Goal: Information Seeking & Learning: Learn about a topic

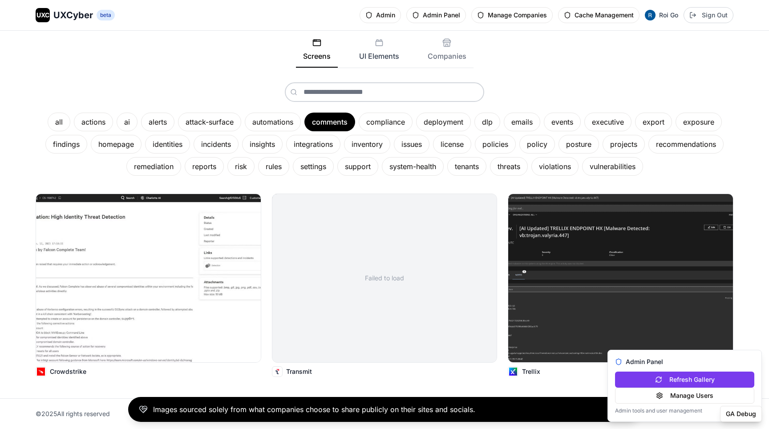
scroll to position [85, 0]
click at [446, 52] on button "Companies" at bounding box center [446, 52] width 53 height 29
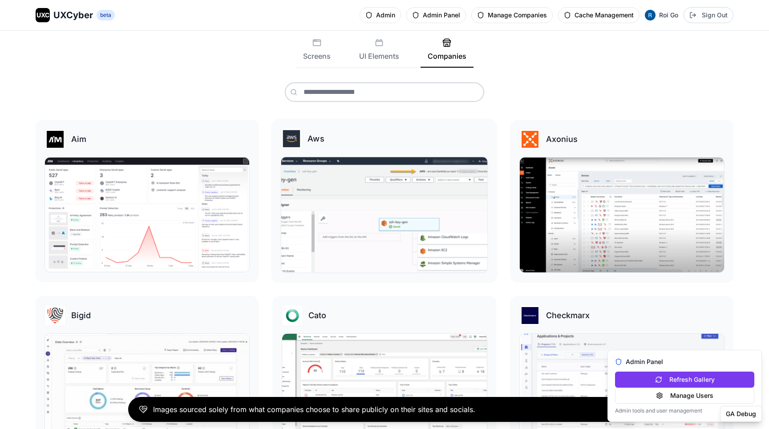
click at [381, 196] on img at bounding box center [384, 215] width 206 height 116
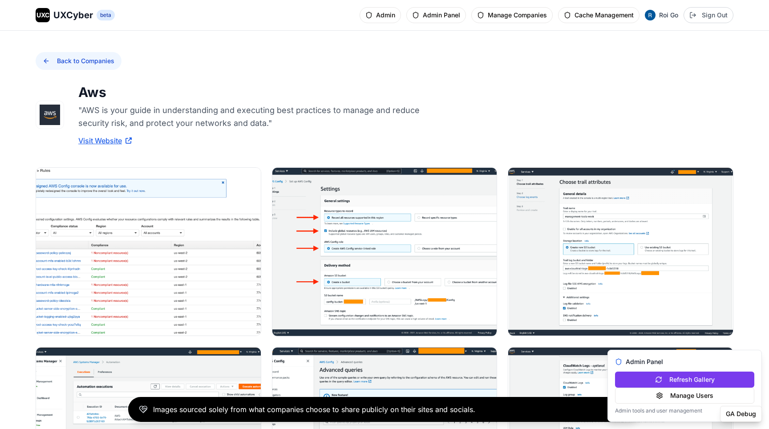
click at [100, 64] on button "Back to Companies" at bounding box center [79, 61] width 86 height 18
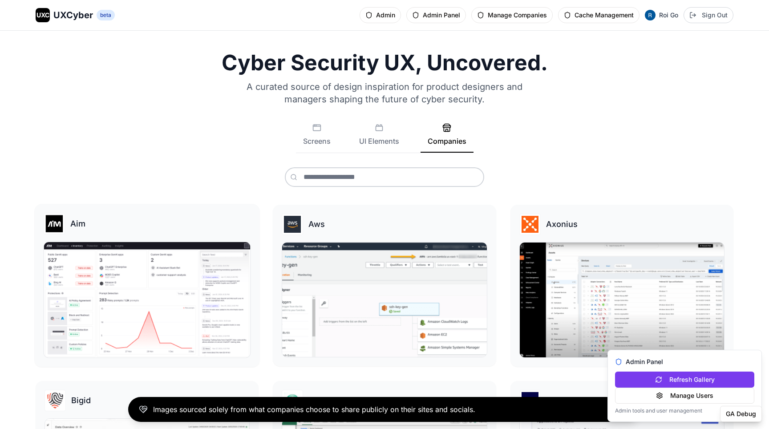
click at [157, 241] on div "Aim" at bounding box center [146, 285] width 225 height 163
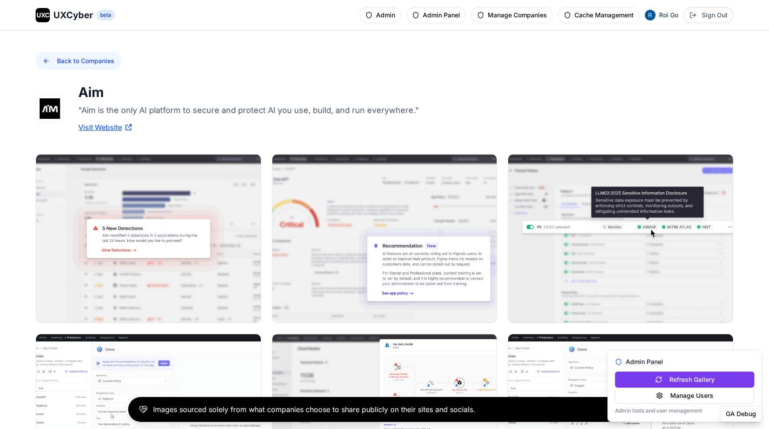
click at [61, 63] on button "Back to Companies" at bounding box center [79, 61] width 86 height 18
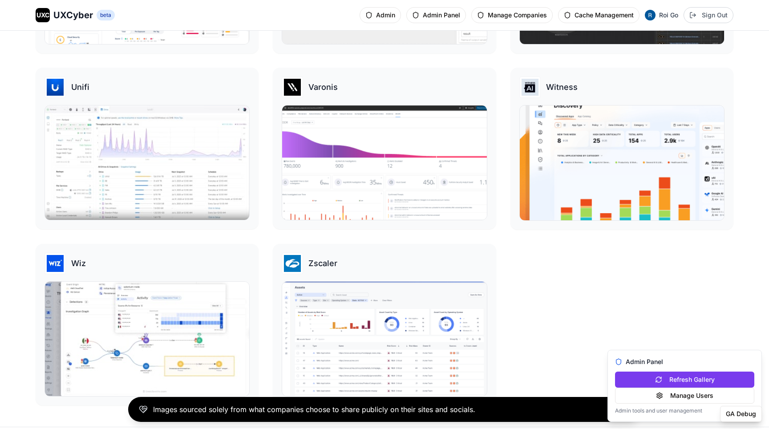
scroll to position [2277, 0]
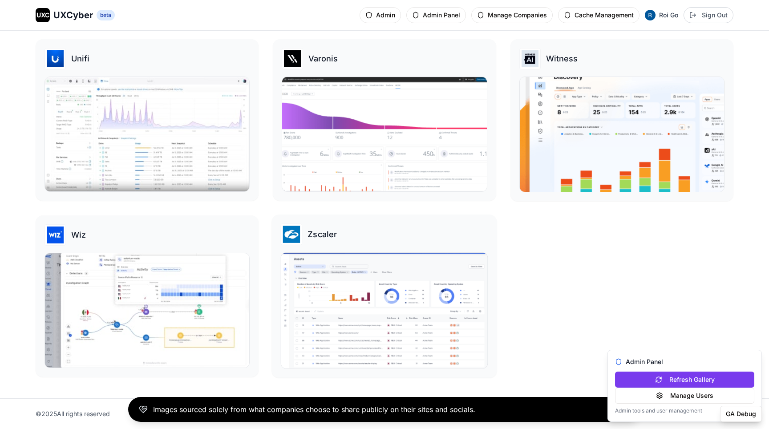
click at [359, 265] on img at bounding box center [384, 311] width 206 height 116
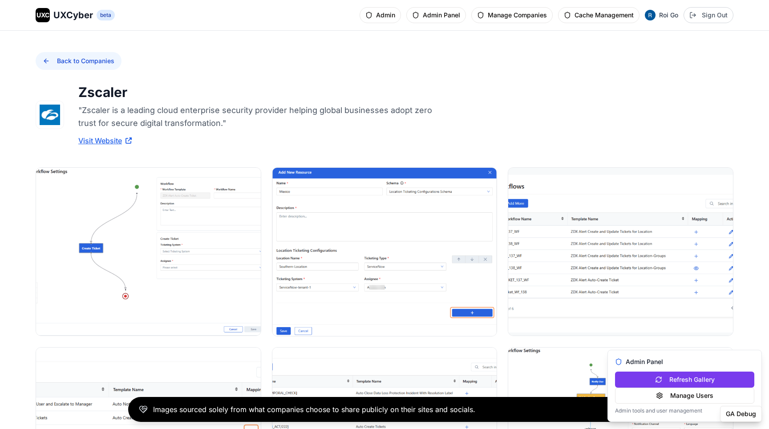
click at [94, 62] on button "Back to Companies" at bounding box center [79, 61] width 86 height 18
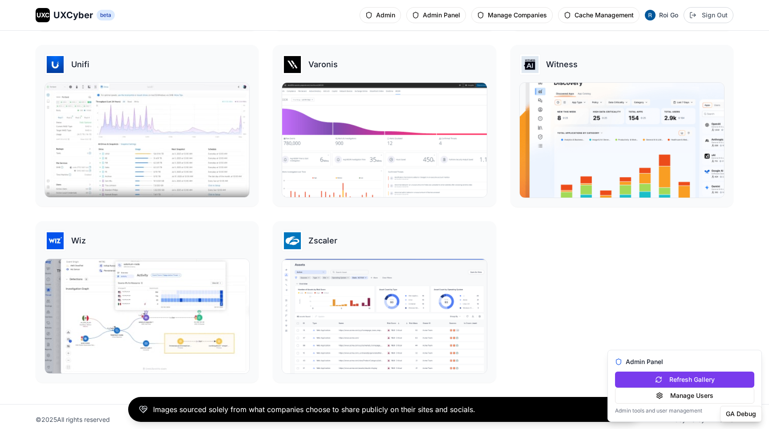
scroll to position [2264, 0]
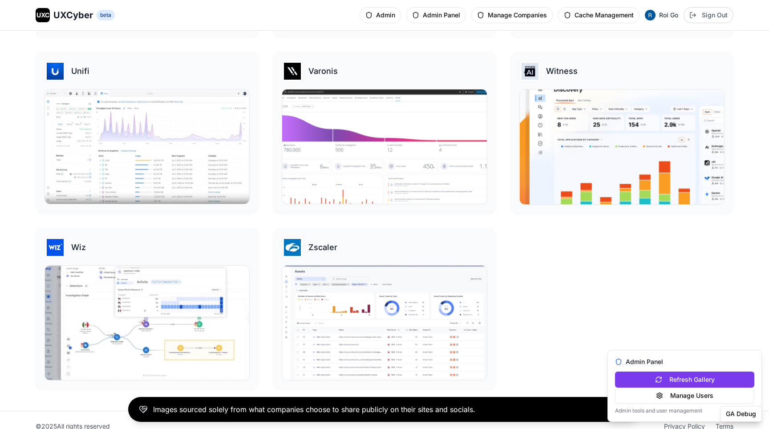
click at [682, 425] on div "Images sourced solely from what companies choose to share publicly on their sit…" at bounding box center [384, 409] width 769 height 39
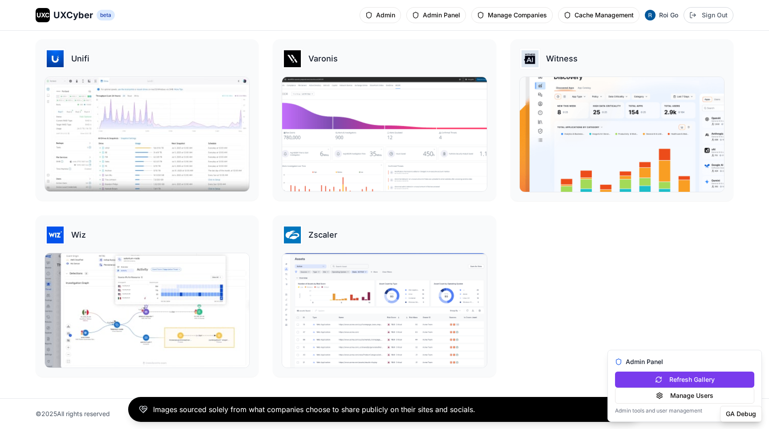
click at [682, 425] on div "Images sourced solely from what companies choose to share publicly on their sit…" at bounding box center [384, 409] width 769 height 39
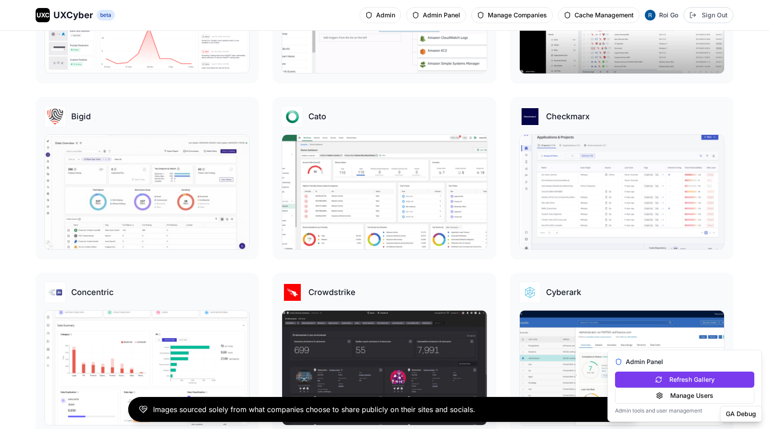
scroll to position [0, 0]
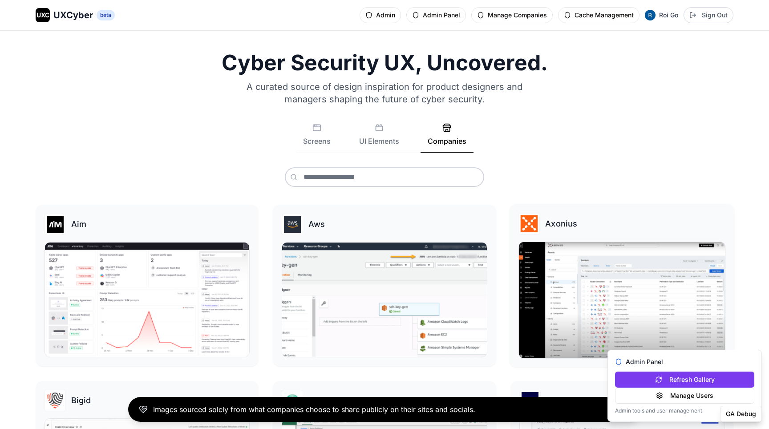
click at [605, 301] on img at bounding box center [621, 300] width 206 height 116
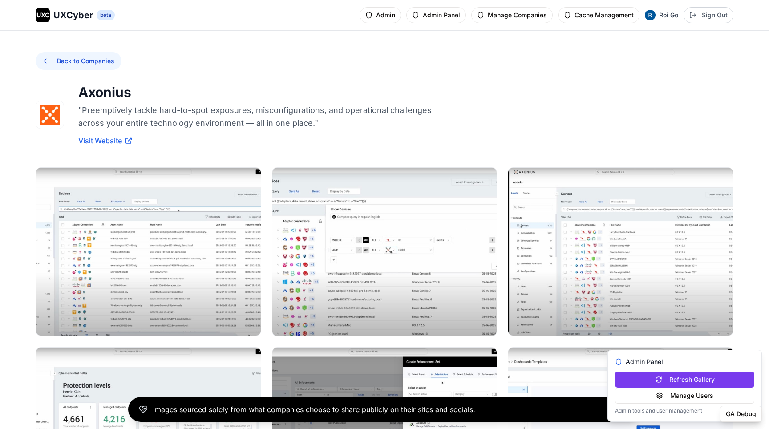
click at [56, 64] on button "Back to Companies" at bounding box center [79, 61] width 86 height 18
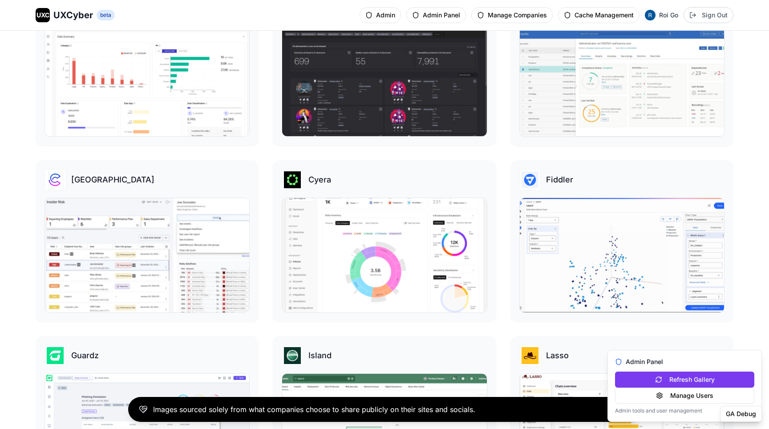
scroll to position [616, 0]
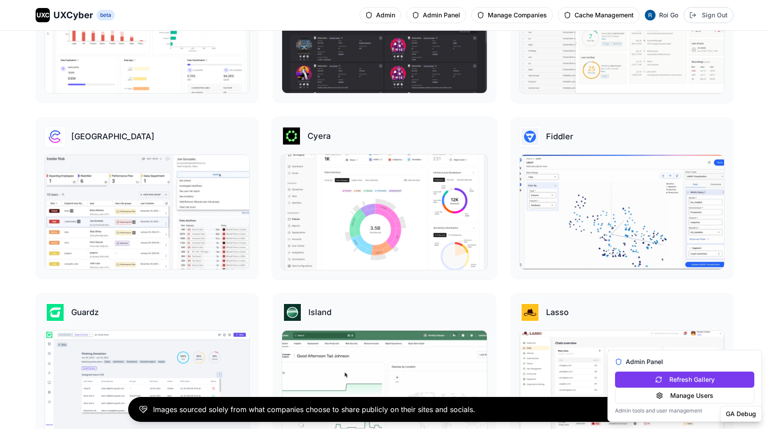
click at [340, 225] on img at bounding box center [384, 212] width 206 height 116
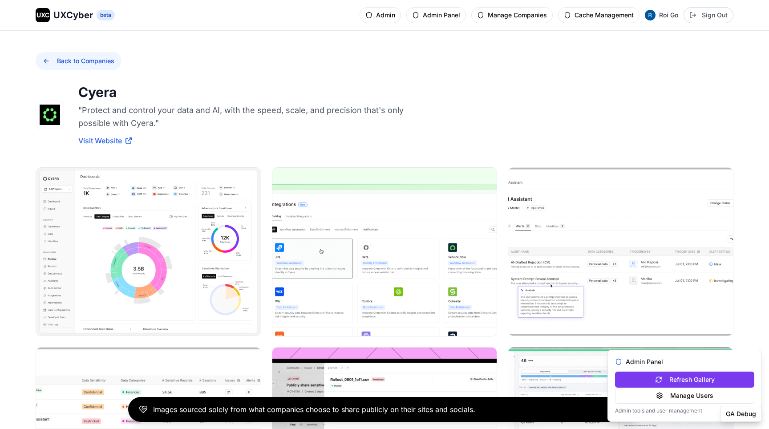
click at [57, 58] on button "Back to Companies" at bounding box center [79, 61] width 86 height 18
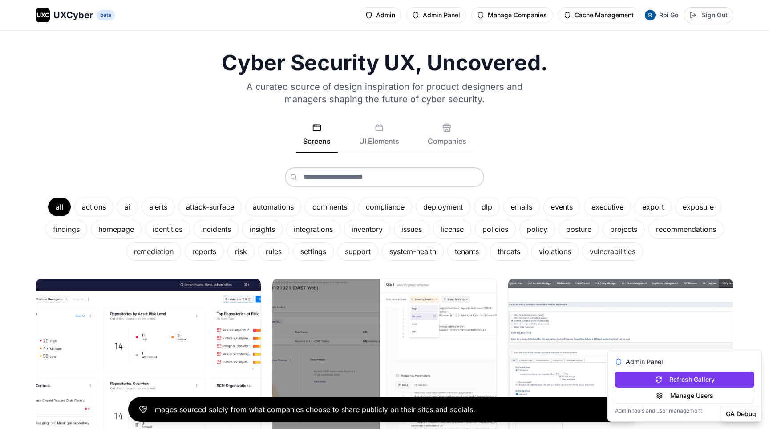
click at [321, 24] on div "UXC UXCyber beta Admin Admin Panel Manage Companies Cache Management Roi Go Sig…" at bounding box center [384, 15] width 769 height 30
